Goal: Transaction & Acquisition: Purchase product/service

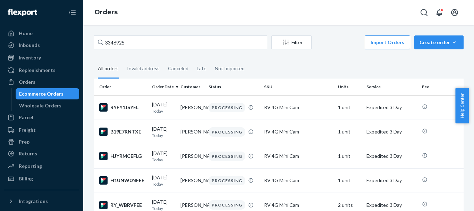
click at [123, 43] on input "3346925" at bounding box center [181, 42] width 174 height 14
drag, startPoint x: 0, startPoint y: 0, endPoint x: 123, endPoint y: 43, distance: 130.0
click at [123, 43] on input "3346925" at bounding box center [181, 42] width 174 height 14
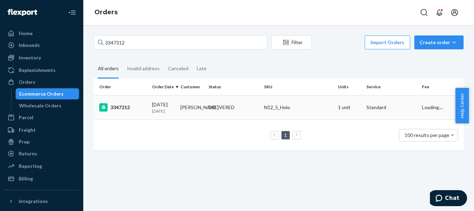
type input "3347312"
click at [113, 105] on div "3347312" at bounding box center [122, 107] width 47 height 8
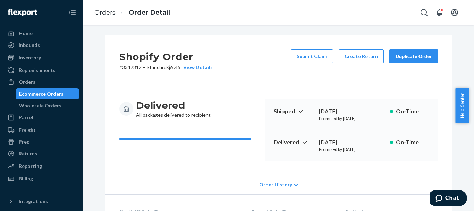
click at [420, 60] on button "Duplicate Order" at bounding box center [413, 56] width 49 height 14
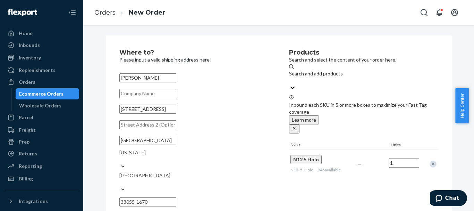
click at [430, 160] on div "Remove Item" at bounding box center [433, 163] width 7 height 7
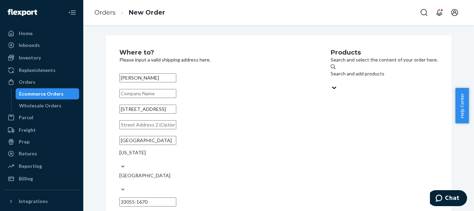
click at [337, 73] on div "Search and add products" at bounding box center [384, 73] width 107 height 7
click at [331, 77] on input "Search and add products" at bounding box center [331, 80] width 1 height 7
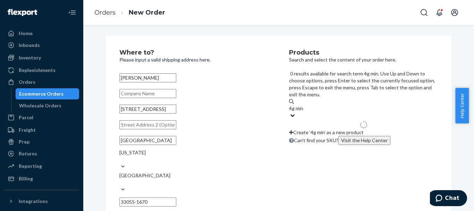
type input "4g mini"
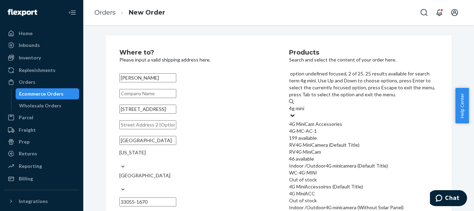
click at [314, 155] on span "46 available" at bounding box center [301, 158] width 25 height 6
click at [305, 112] on input "4g mini" at bounding box center [297, 108] width 16 height 7
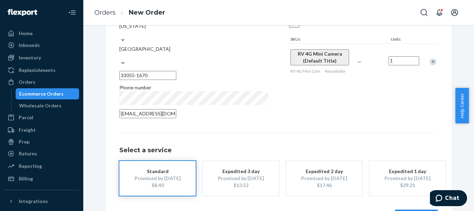
scroll to position [139, 0]
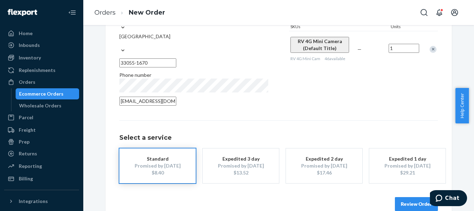
click at [237, 155] on div "Expedited 3 day" at bounding box center [241, 158] width 56 height 7
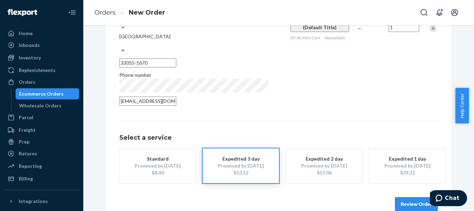
click at [315, 169] on div "$17.46" at bounding box center [324, 172] width 56 height 7
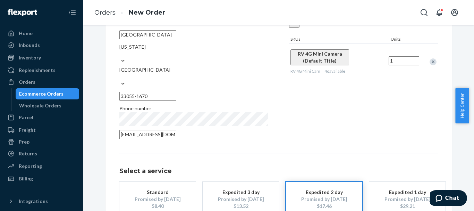
scroll to position [140, 0]
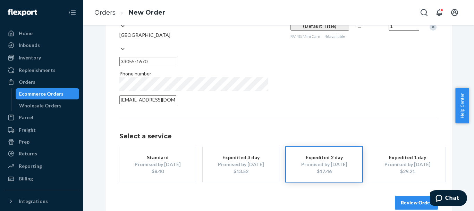
click at [414, 195] on button "Review Order" at bounding box center [416, 202] width 43 height 14
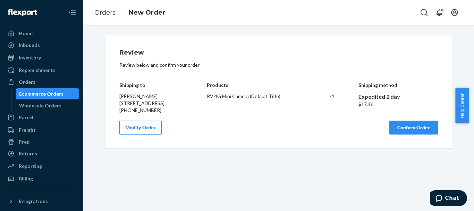
click at [412, 134] on button "Confirm Order" at bounding box center [413, 127] width 49 height 14
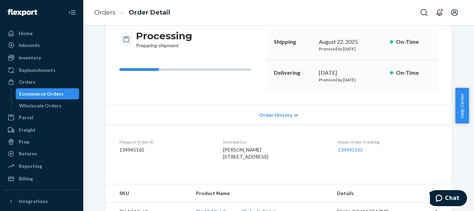
scroll to position [101, 0]
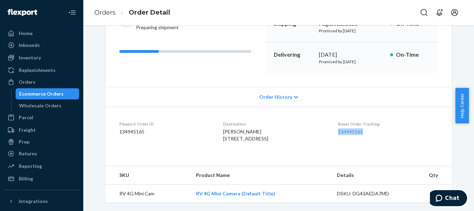
drag, startPoint x: 372, startPoint y: 116, endPoint x: 343, endPoint y: 115, distance: 29.5
click at [343, 115] on dl "Flexport Order ID 134945165 Destination [PERSON_NAME] [STREET_ADDRESS] US Buyer…" at bounding box center [278, 133] width 346 height 52
copy link "134945165"
click at [284, 93] on span "Order History" at bounding box center [275, 96] width 33 height 7
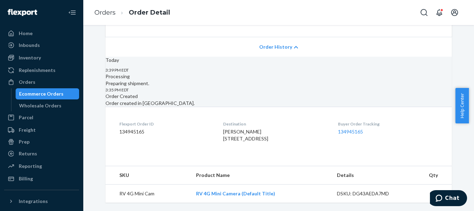
scroll to position [197, 0]
drag, startPoint x: 144, startPoint y: 117, endPoint x: 115, endPoint y: 117, distance: 29.1
click at [115, 117] on dl "Flexport Order ID 134945165 Destination [PERSON_NAME] [STREET_ADDRESS] US Buyer…" at bounding box center [278, 133] width 346 height 52
copy dd "134945165"
